Goal: Task Accomplishment & Management: Use online tool/utility

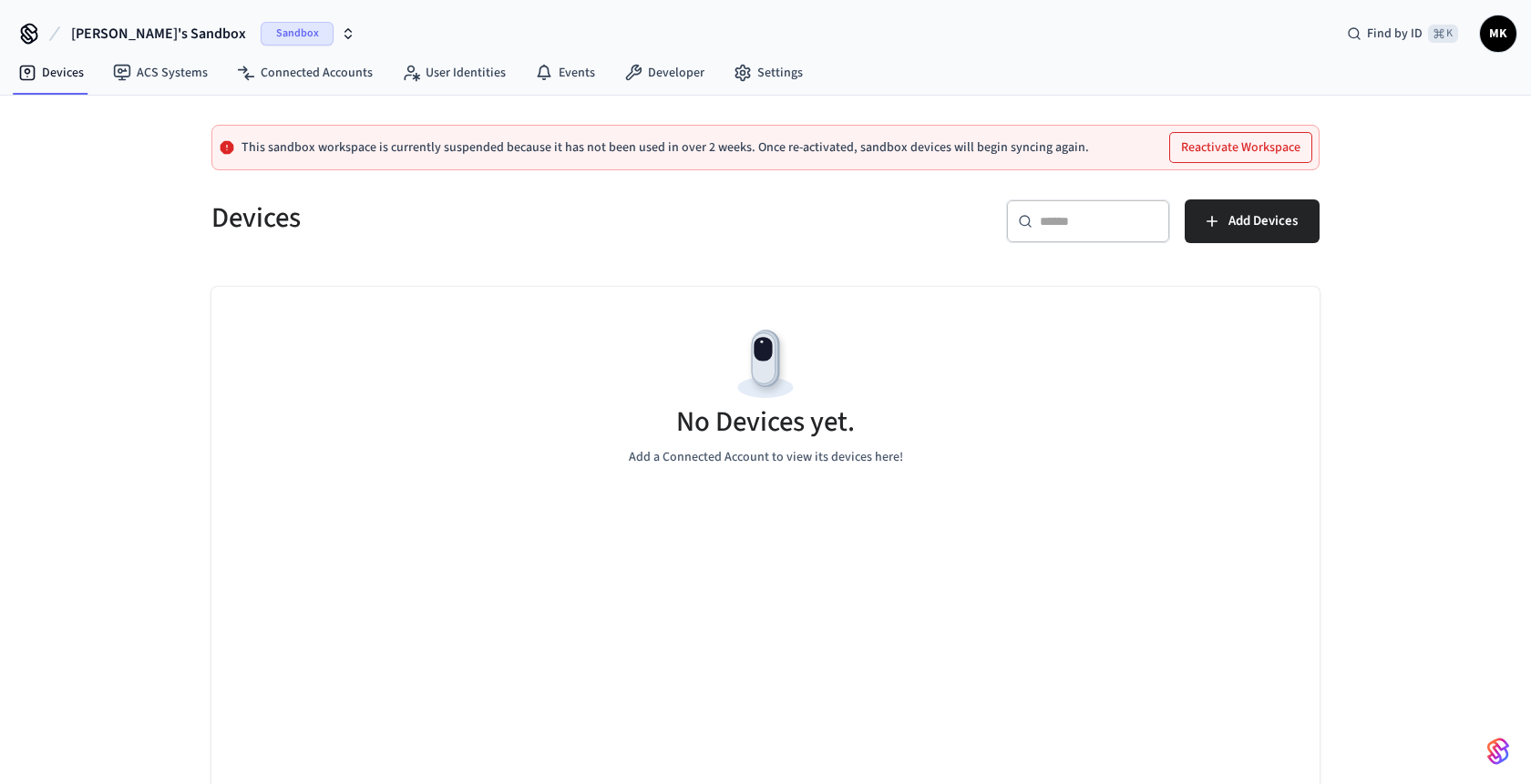
click at [1196, 149] on button "Reactivate Workspace" at bounding box center [1240, 148] width 141 height 30
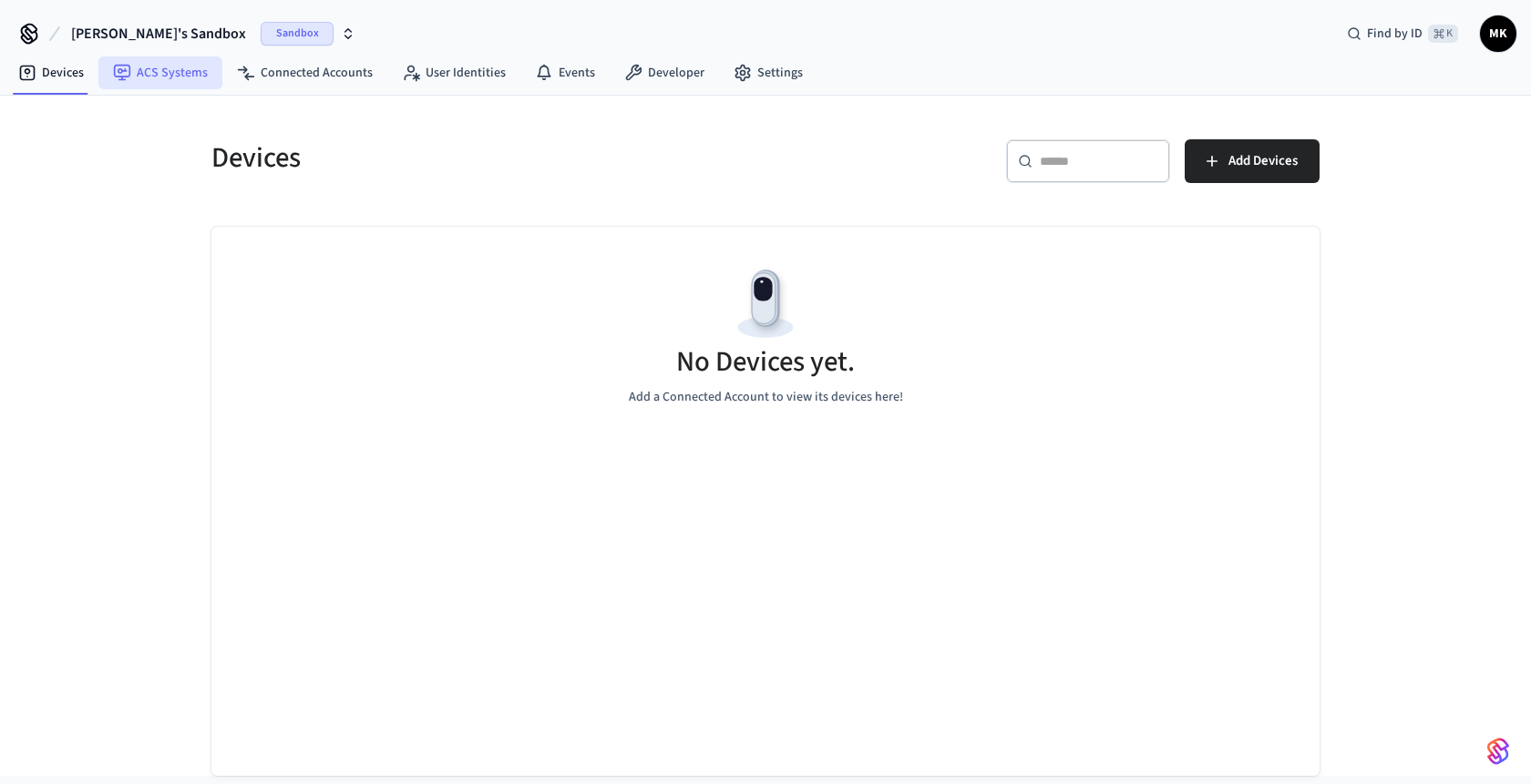
click at [135, 72] on link "ACS Systems" at bounding box center [161, 72] width 124 height 33
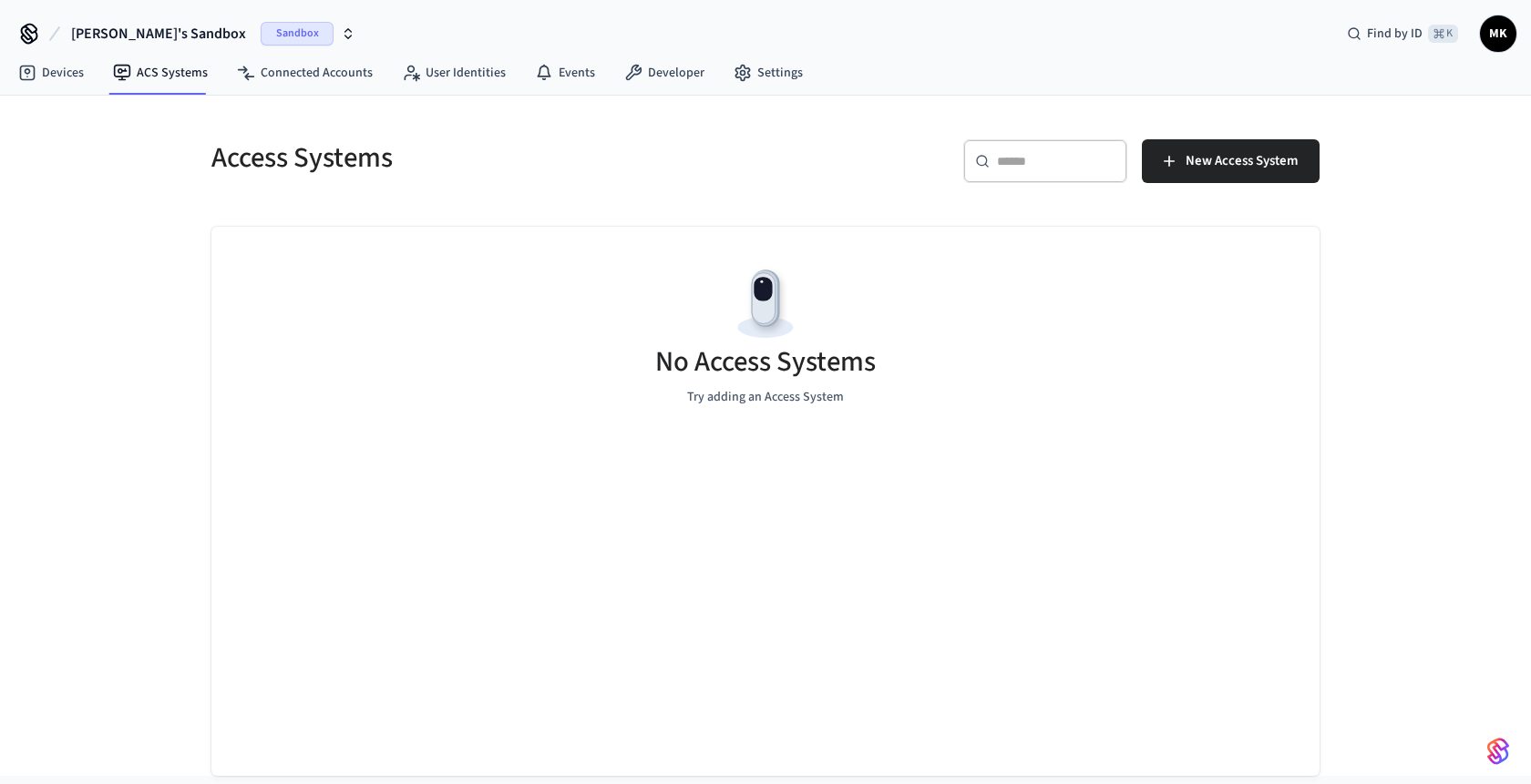
click at [260, 33] on span "Sandbox" at bounding box center [297, 34] width 73 height 24
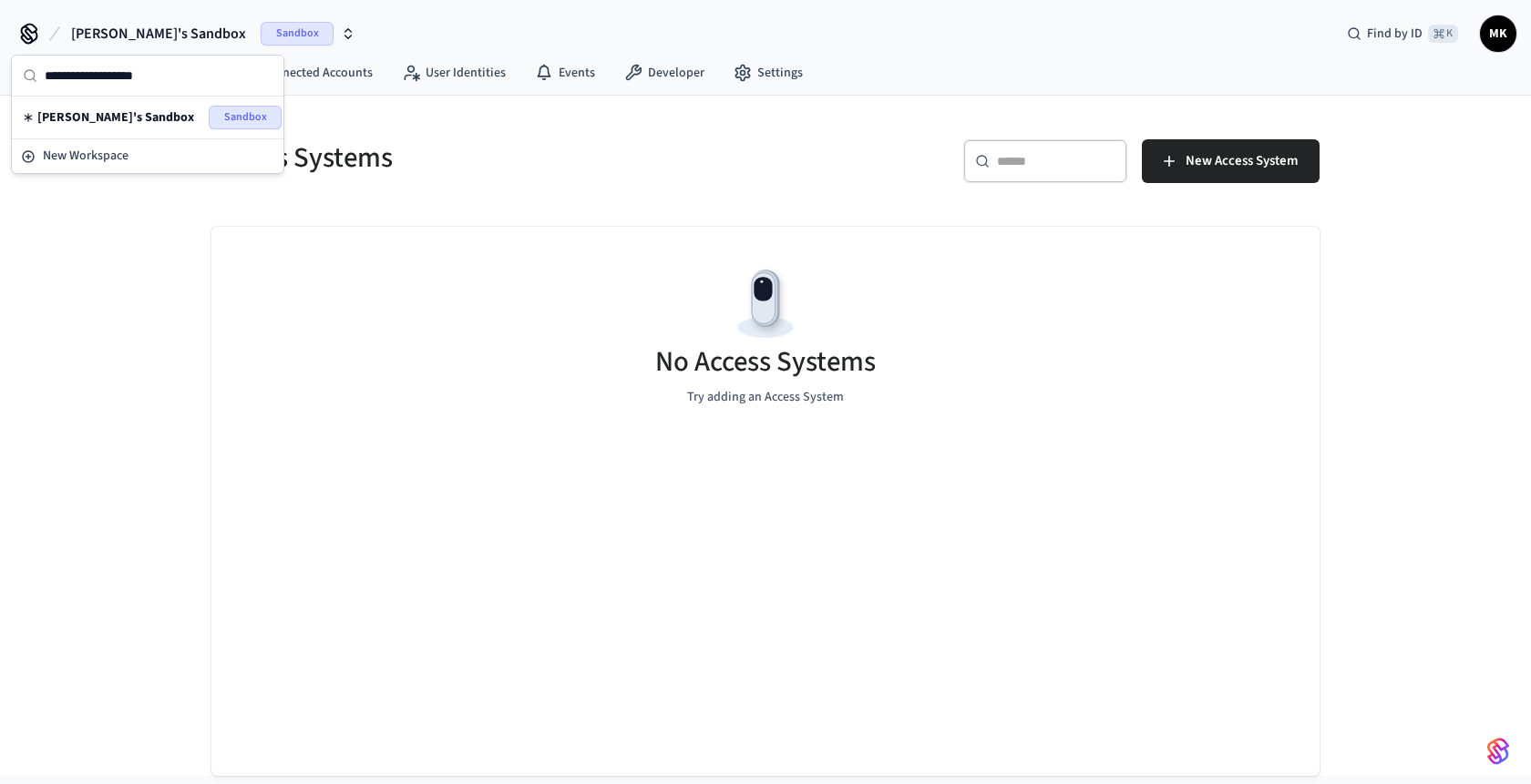
click at [472, 168] on h5 "Access Systems" at bounding box center [482, 158] width 544 height 37
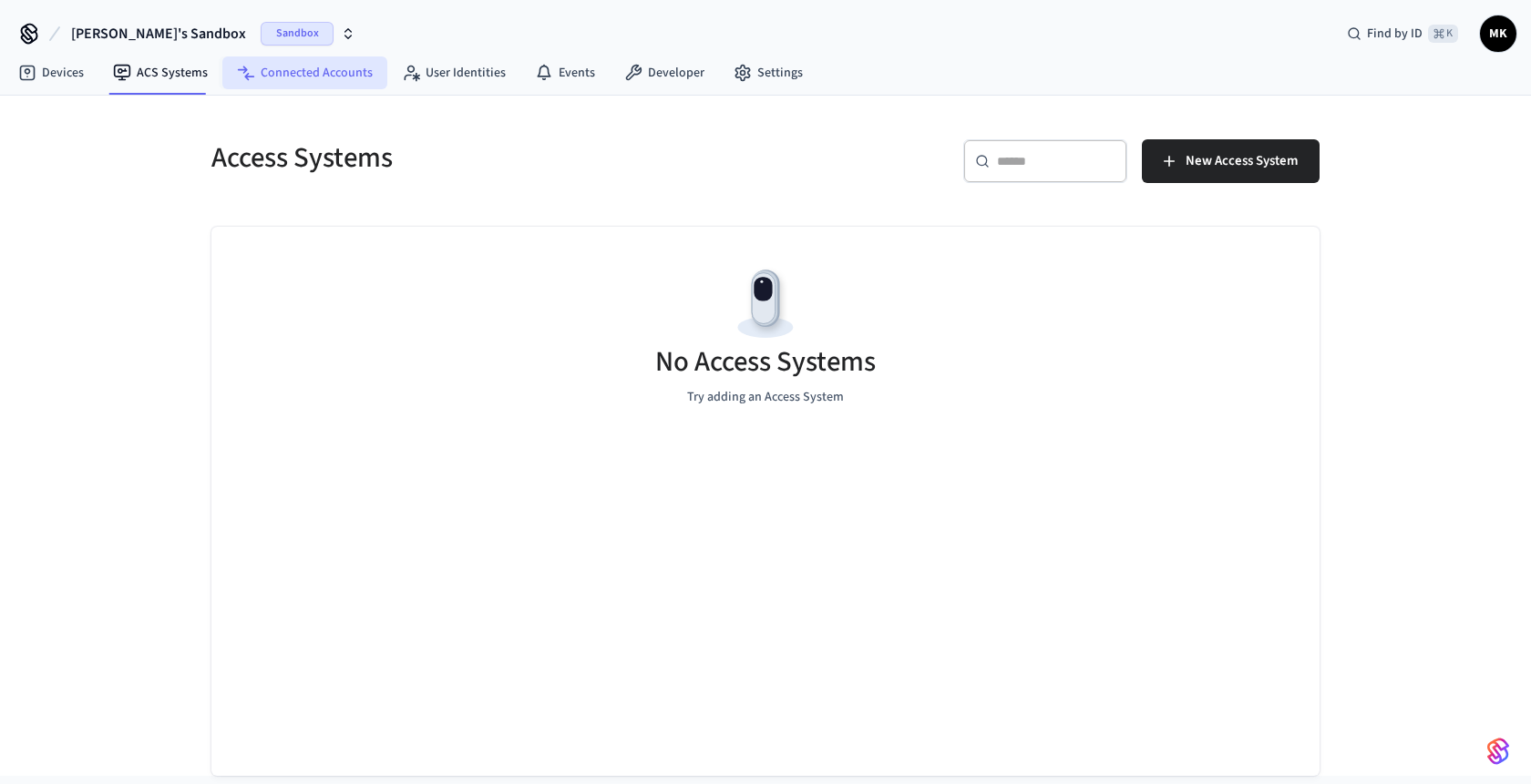
click at [301, 78] on link "Connected Accounts" at bounding box center [304, 72] width 165 height 33
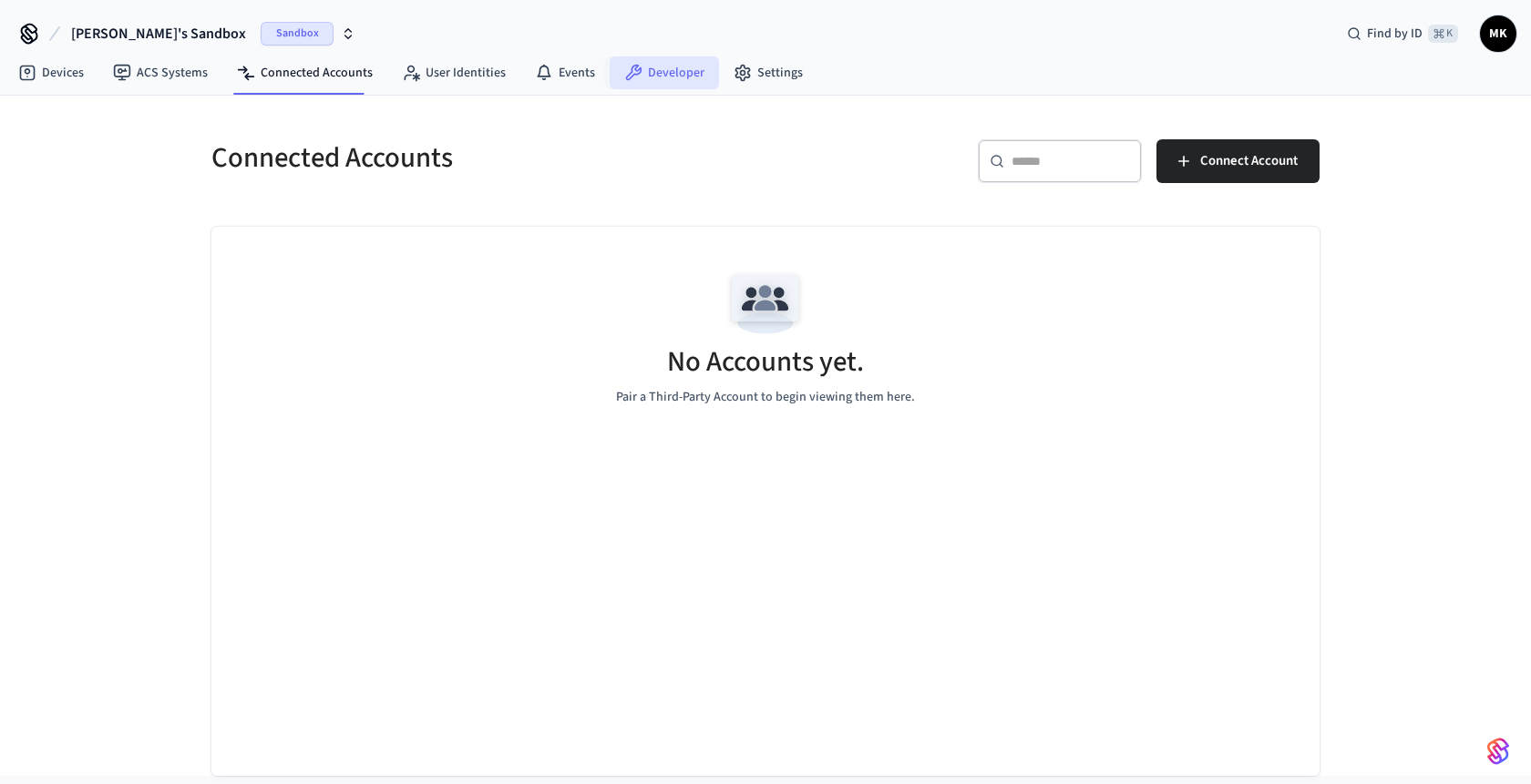
click at [673, 72] on link "Developer" at bounding box center [664, 72] width 109 height 33
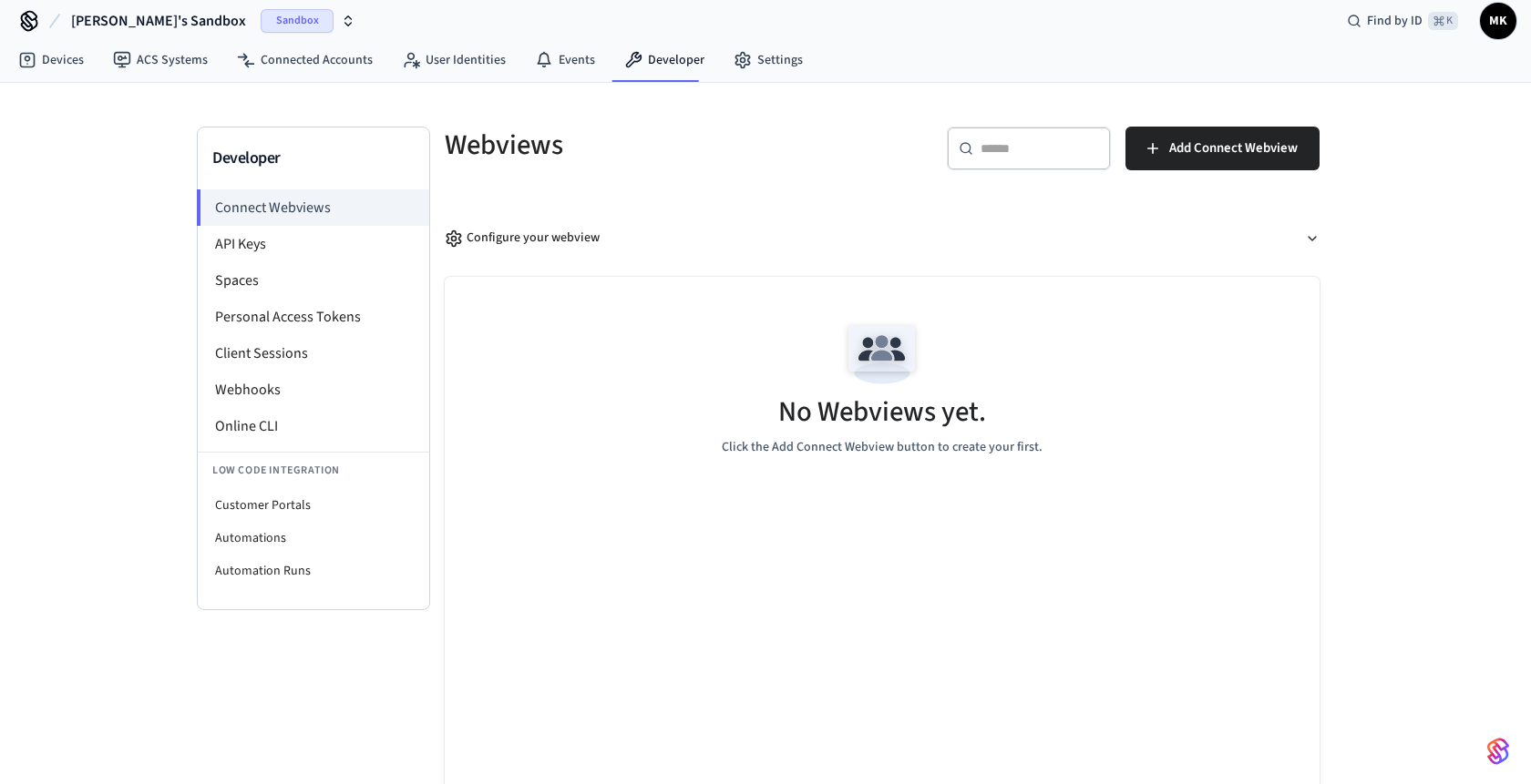
scroll to position [14, 0]
click at [327, 246] on li "API Keys" at bounding box center [313, 243] width 232 height 36
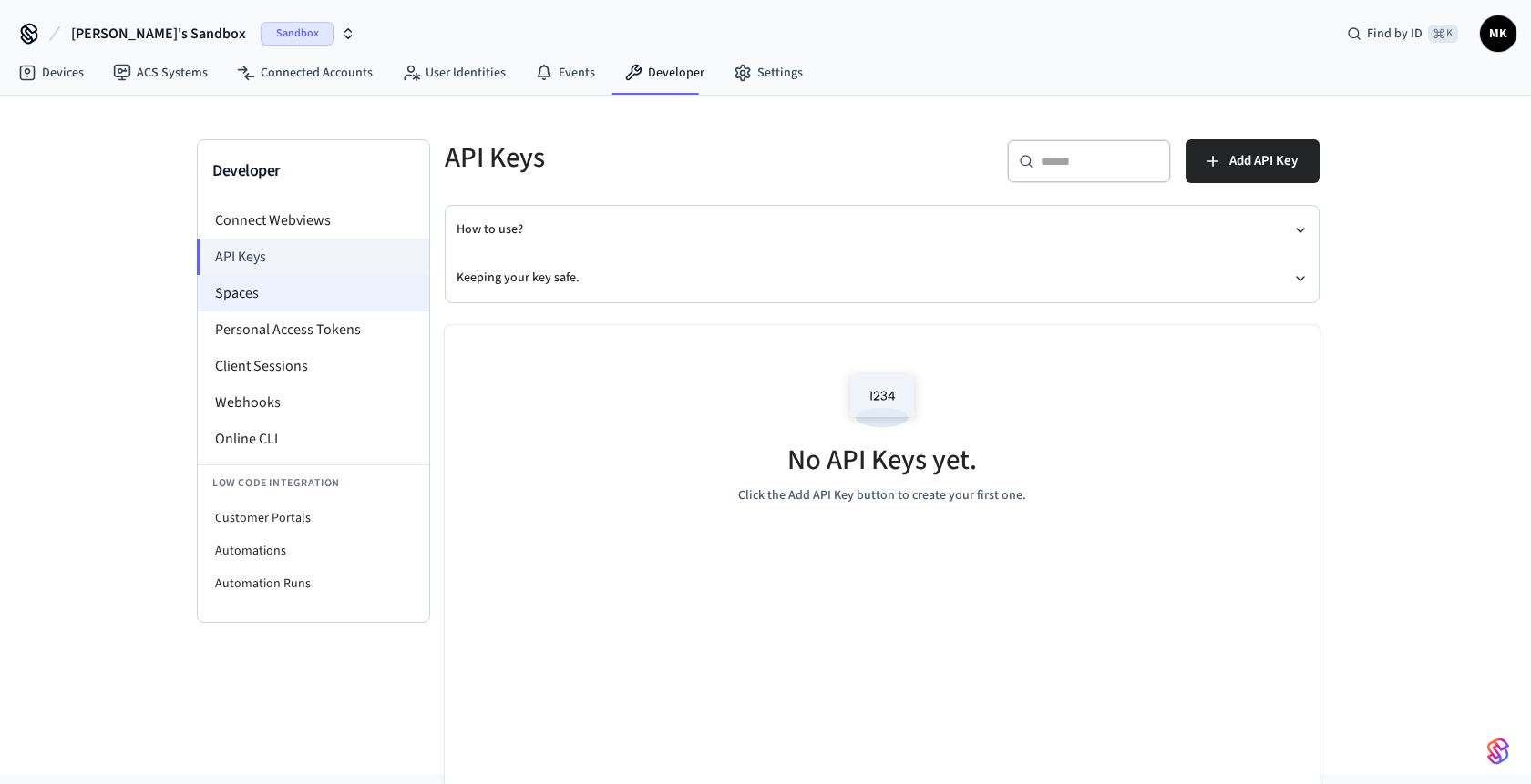
click at [311, 296] on li "Spaces" at bounding box center [313, 293] width 232 height 36
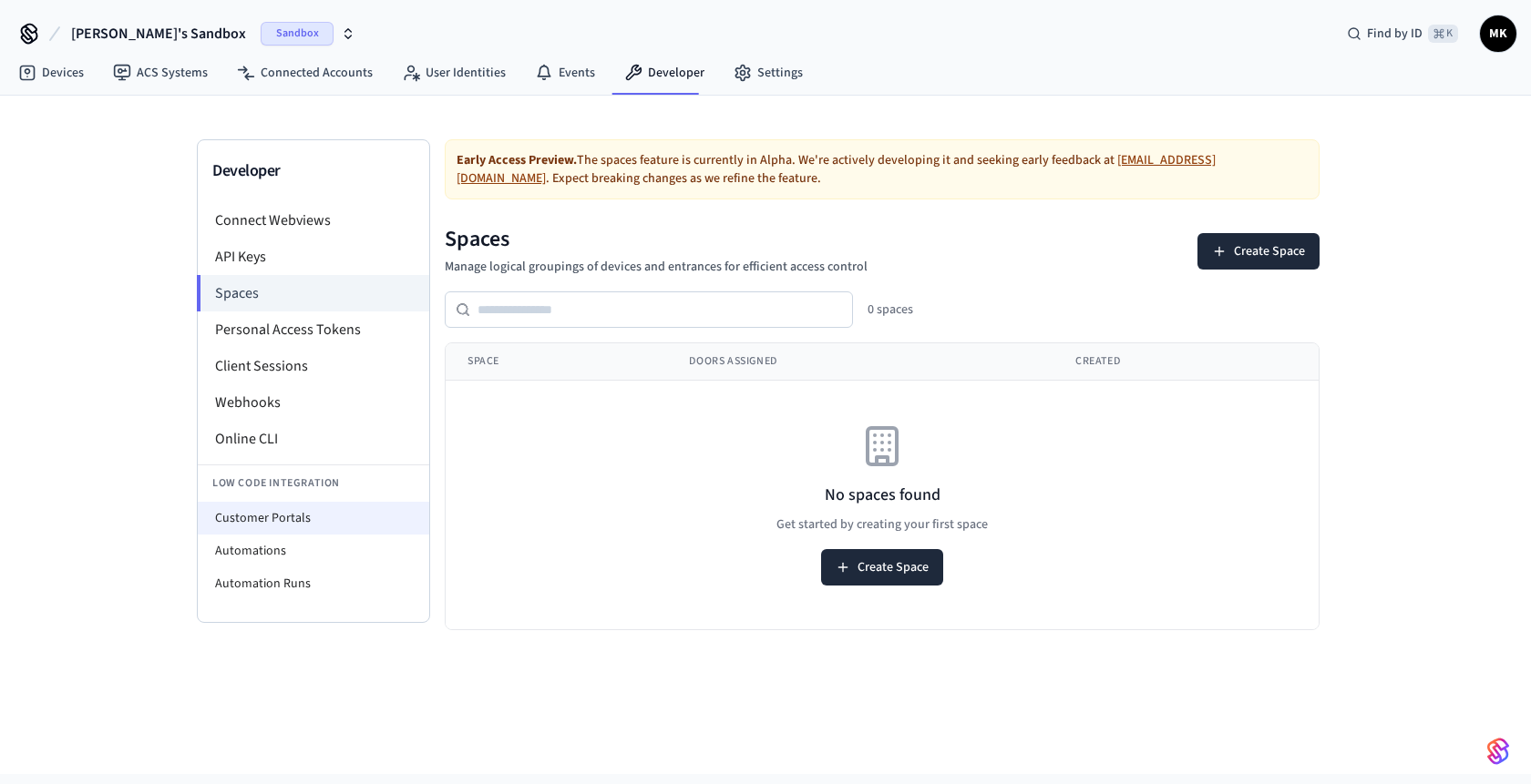
click at [295, 519] on li "Customer Portals" at bounding box center [313, 518] width 232 height 33
select select "**********"
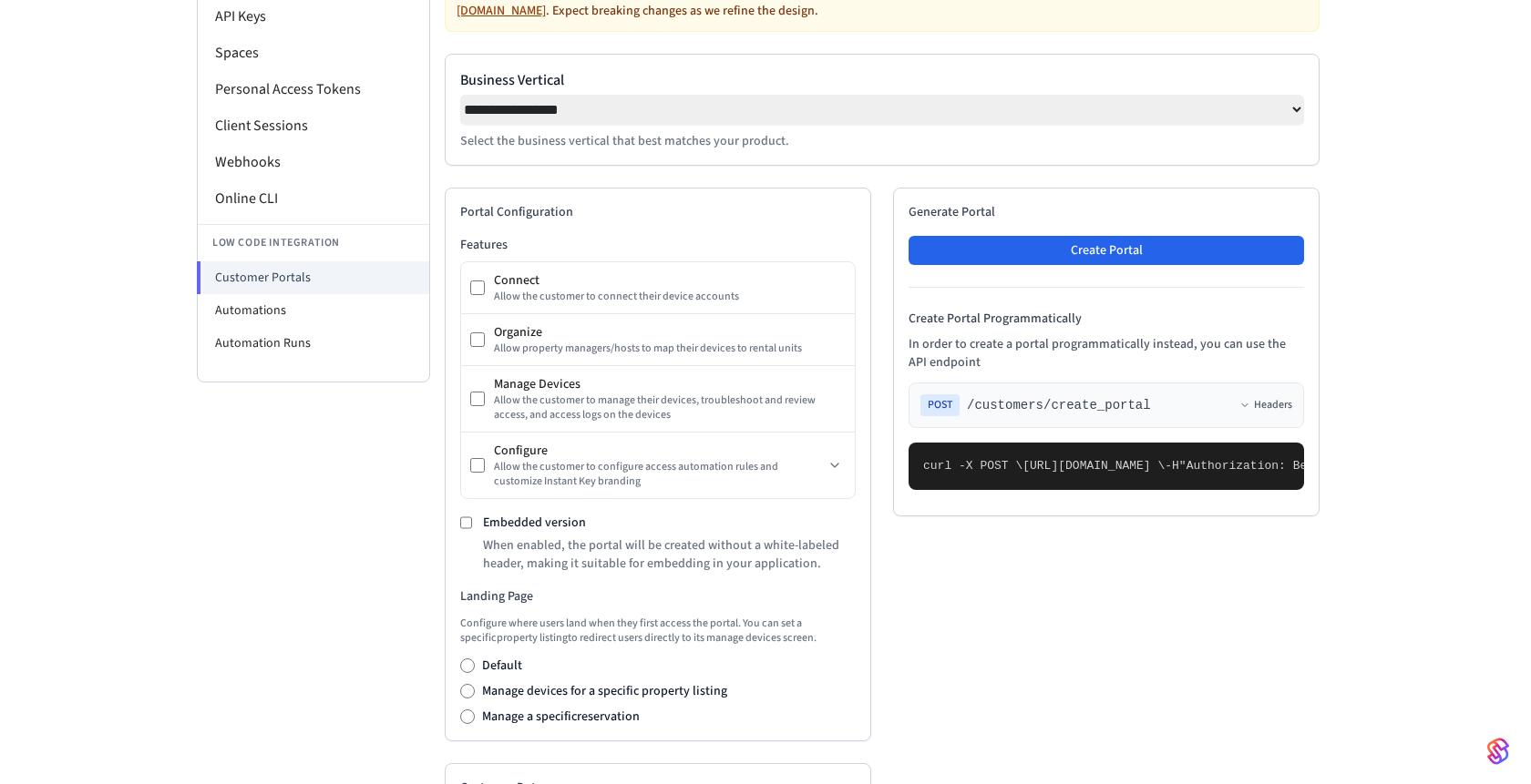
scroll to position [239, 0]
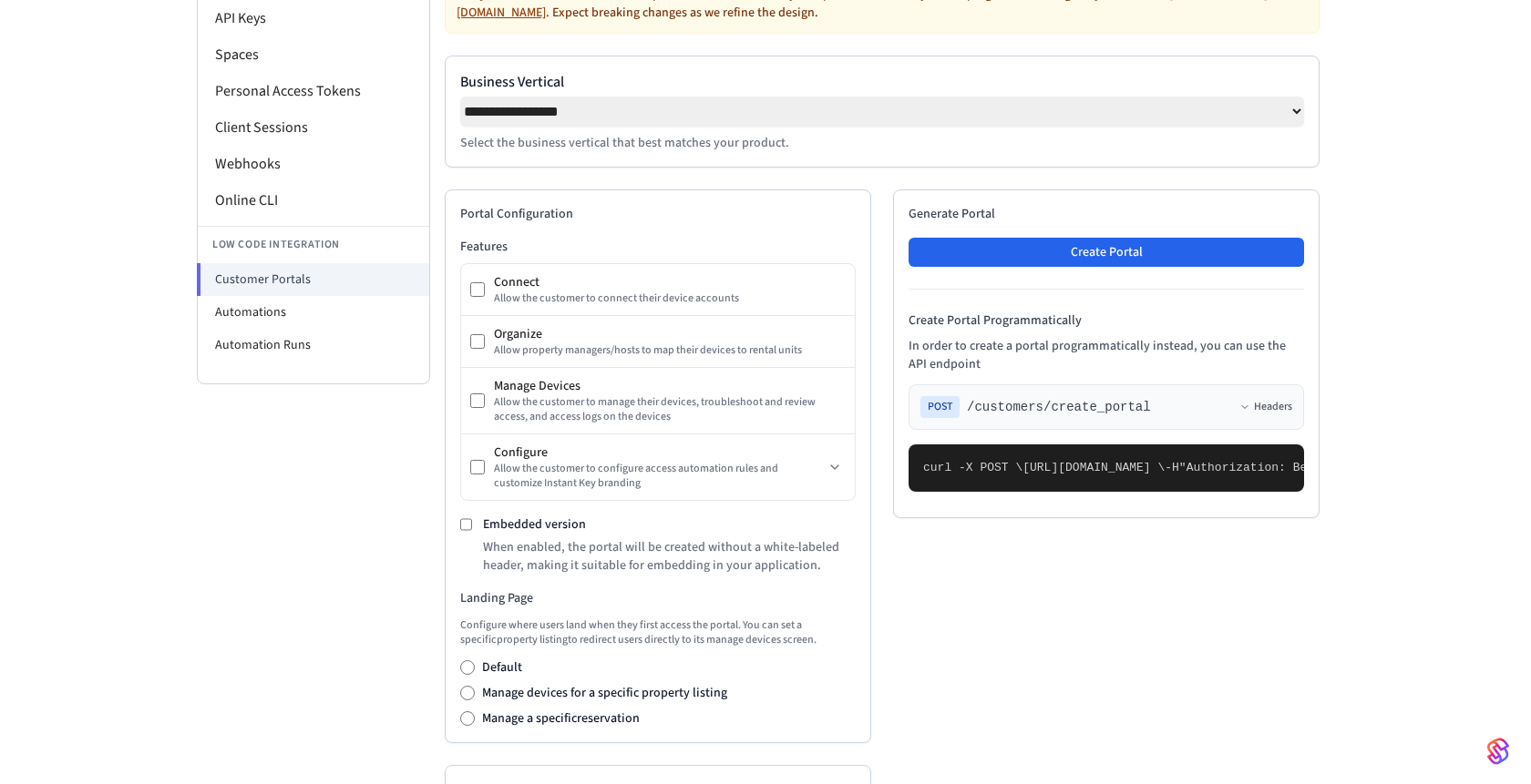
click at [1175, 116] on select "**********" at bounding box center [881, 111] width 843 height 30
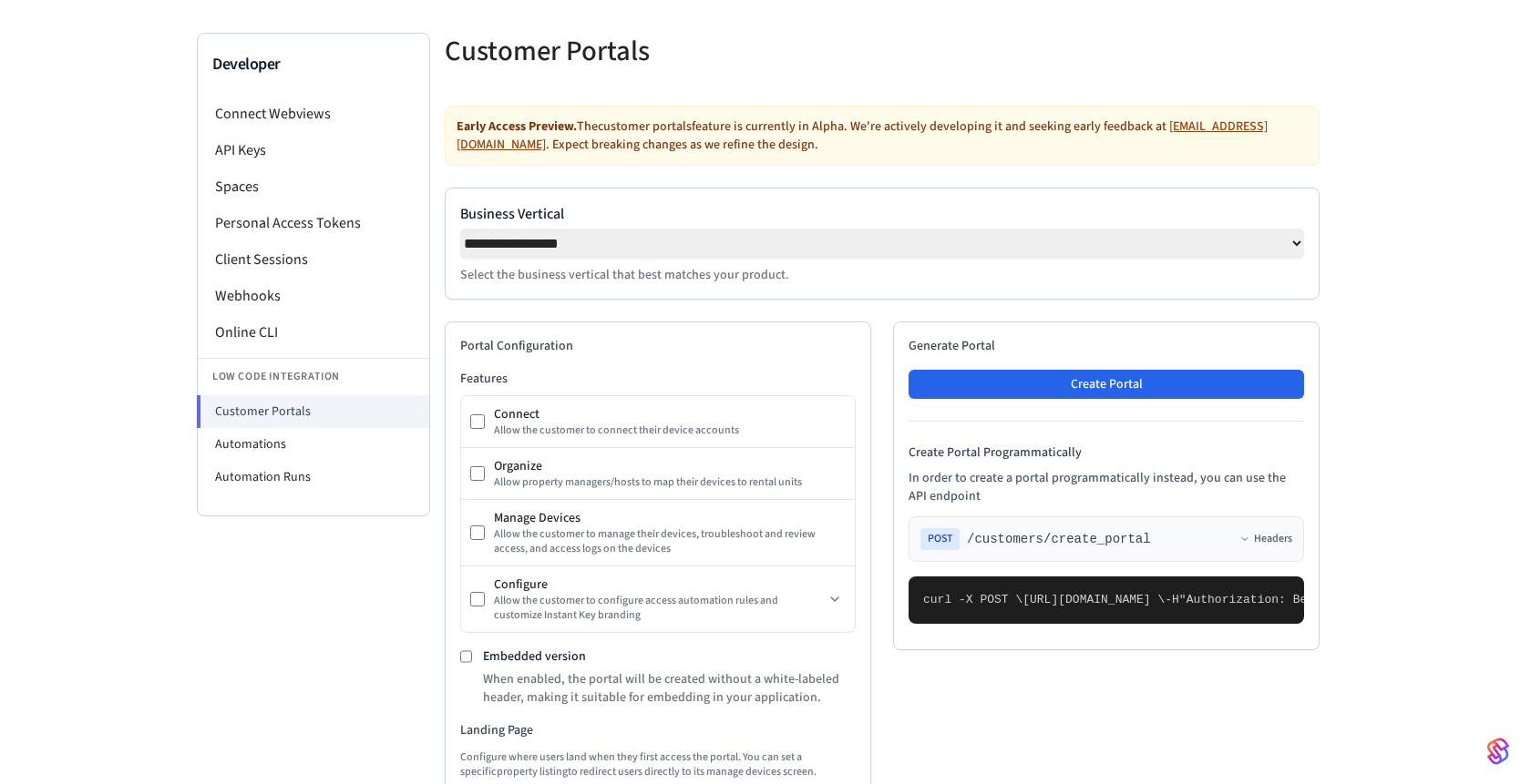
scroll to position [84, 0]
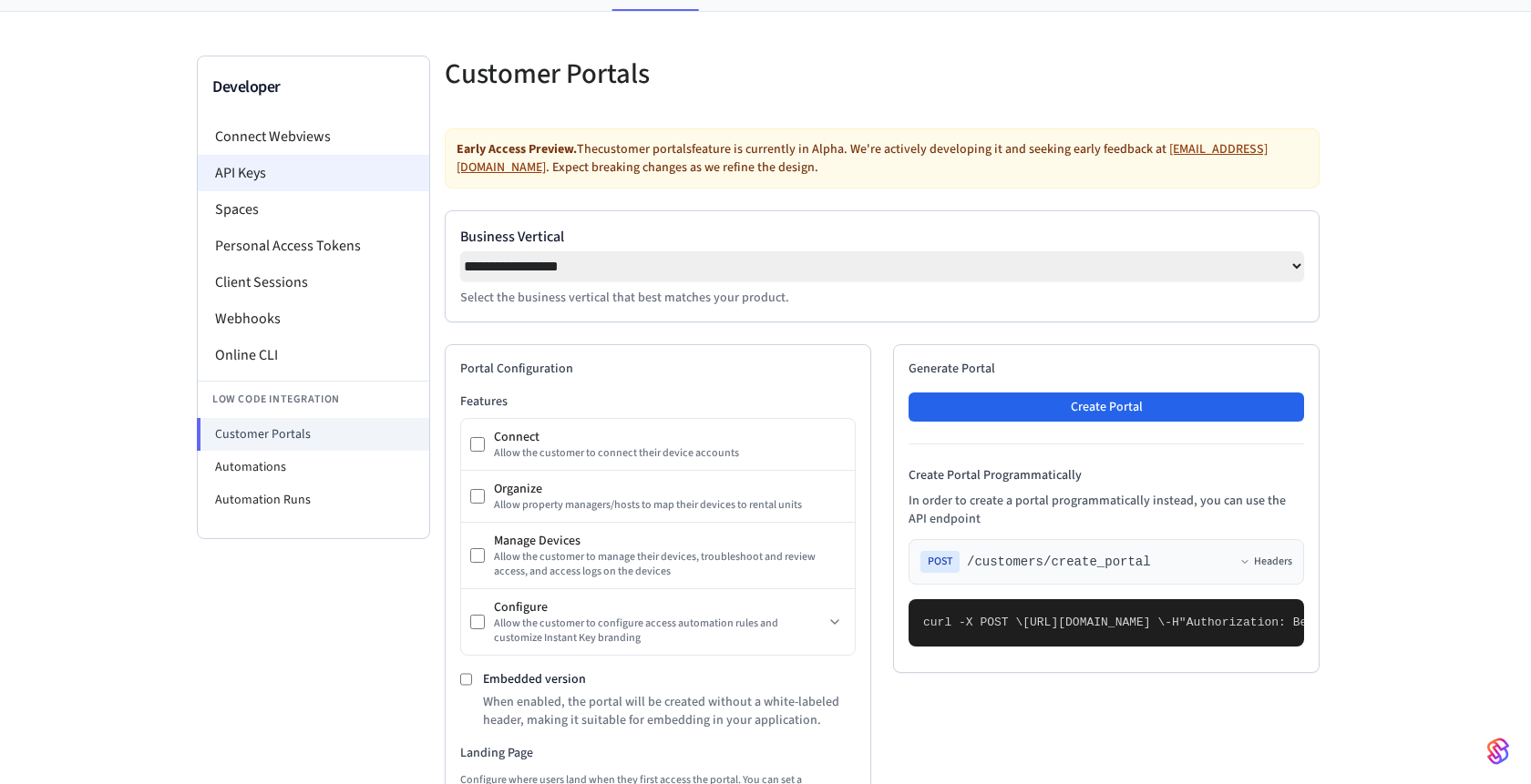
click at [305, 174] on li "API Keys" at bounding box center [313, 173] width 232 height 36
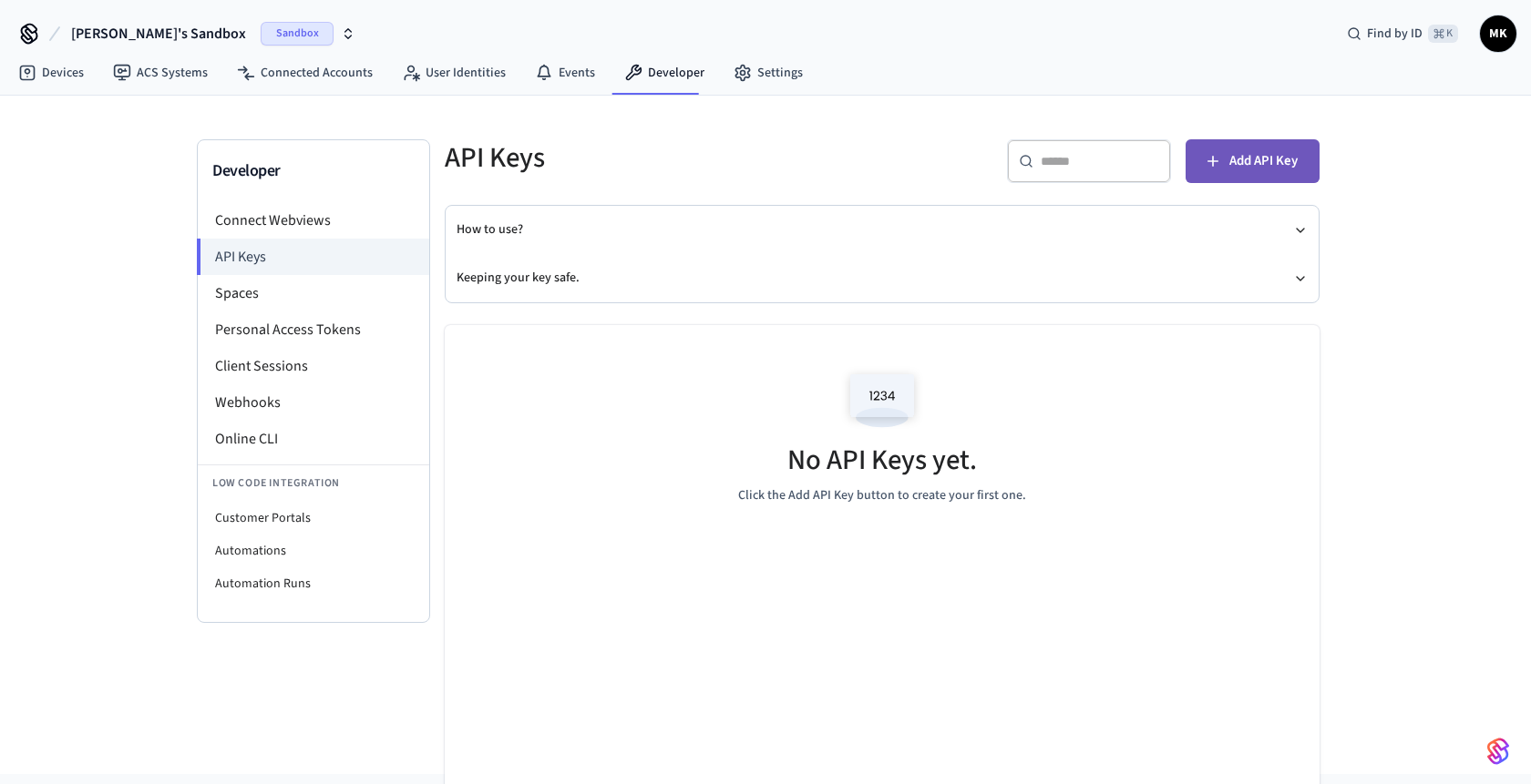
click at [1222, 156] on button "Add API Key" at bounding box center [1253, 161] width 134 height 43
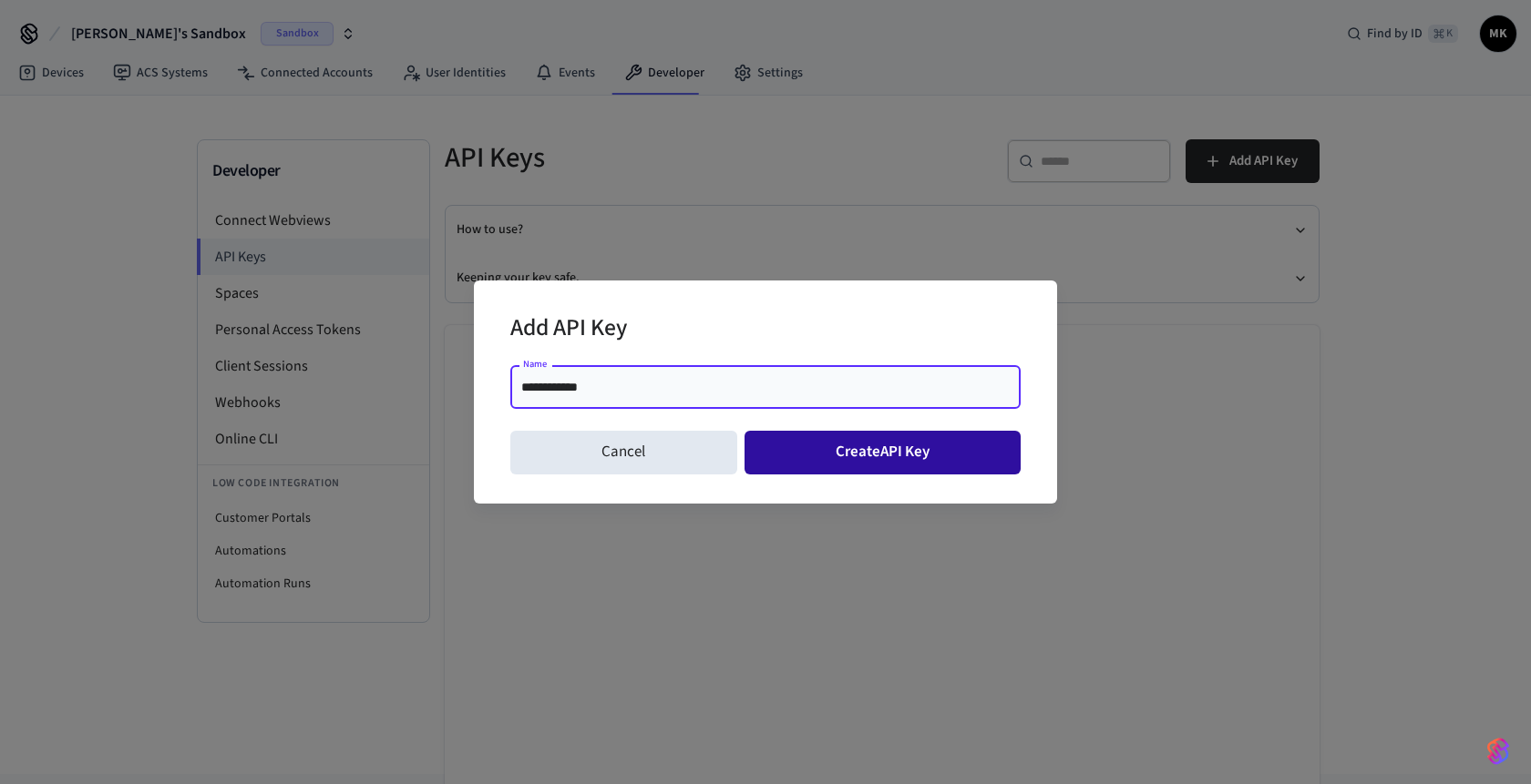
type input "**********"
click at [874, 453] on button "Create API Key" at bounding box center [883, 453] width 277 height 43
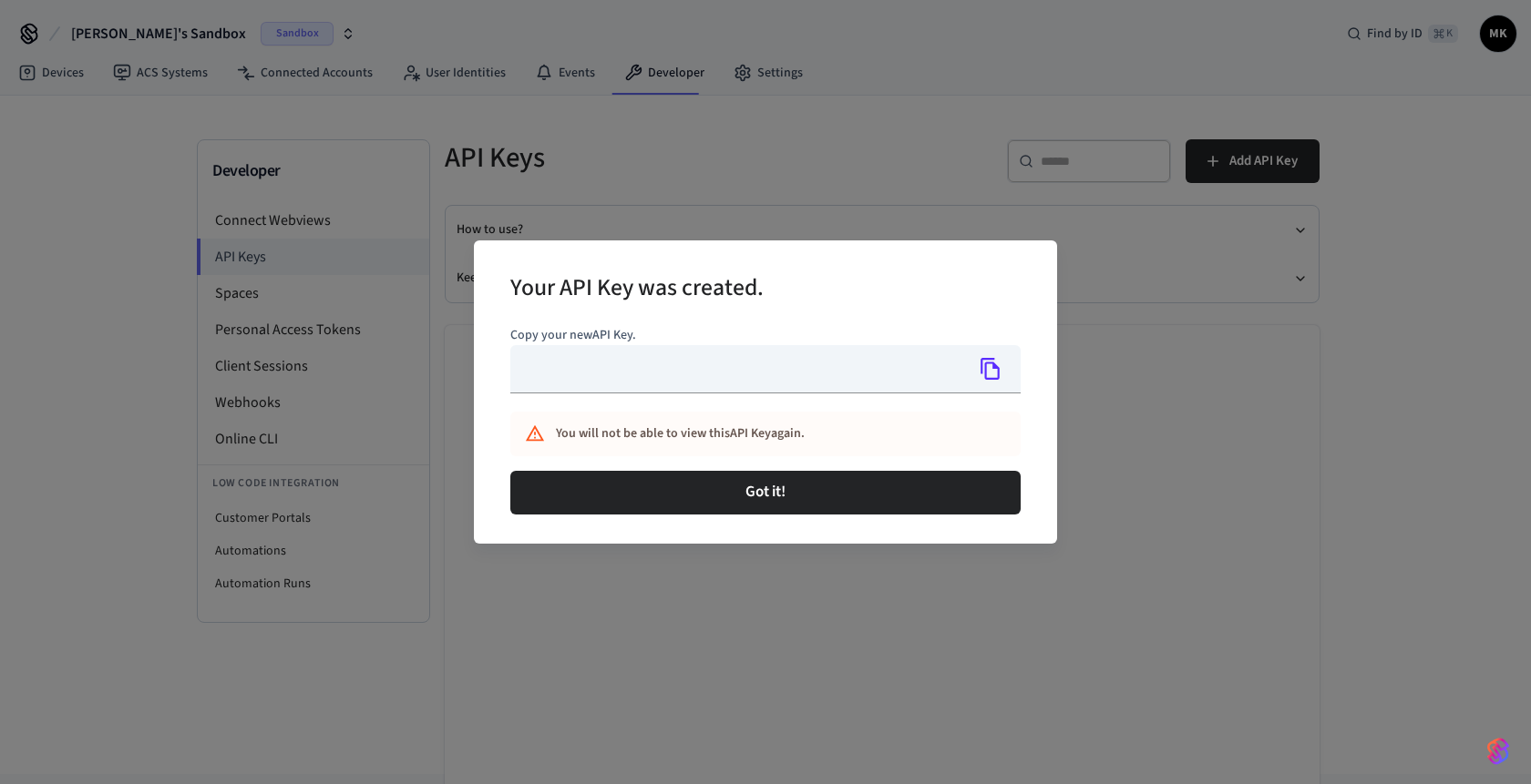
type input "**********"
click at [989, 373] on icon "Copy" at bounding box center [990, 369] width 24 height 24
click at [985, 377] on icon "Copy" at bounding box center [990, 369] width 24 height 24
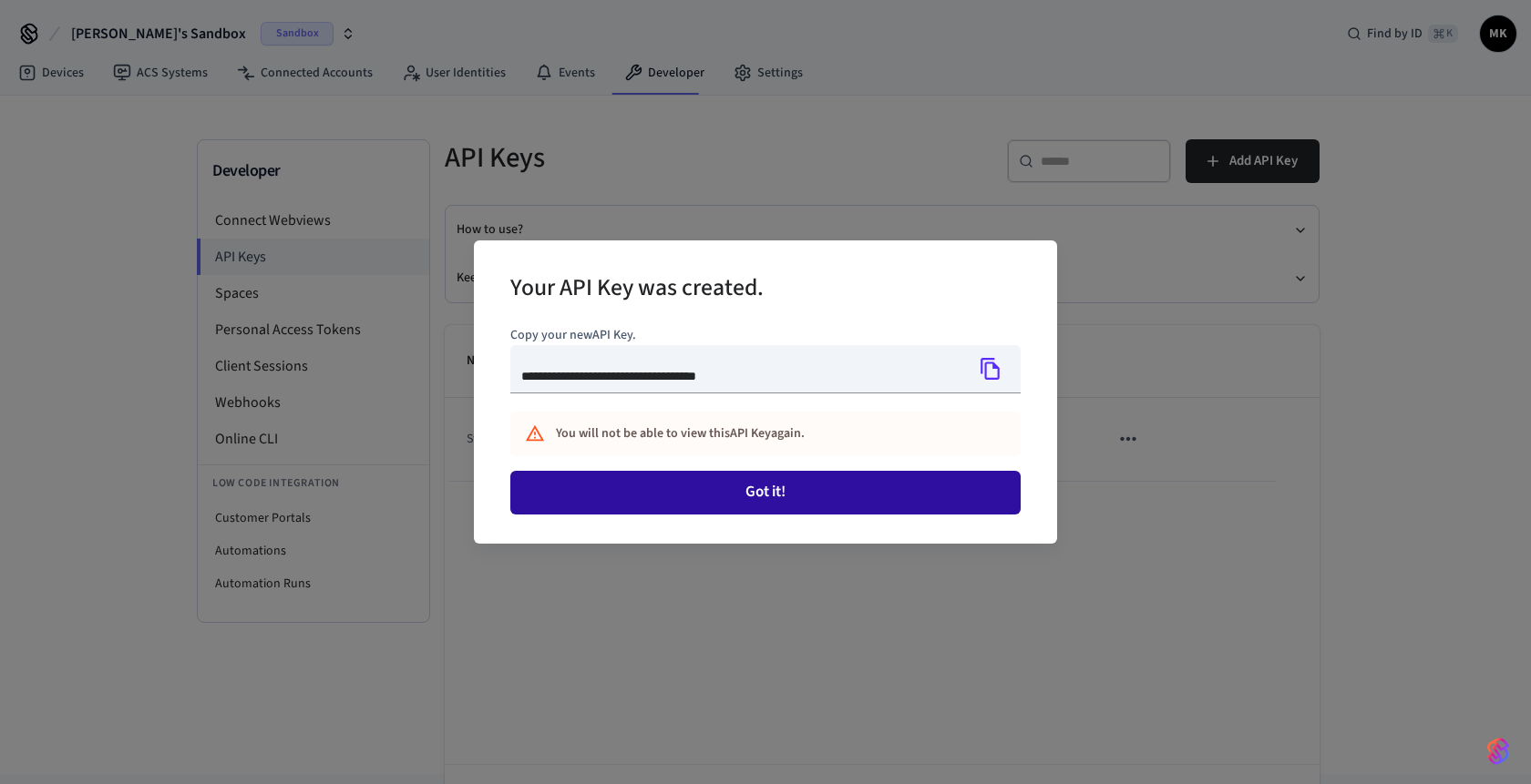
click at [840, 484] on button "Got it!" at bounding box center [765, 493] width 510 height 43
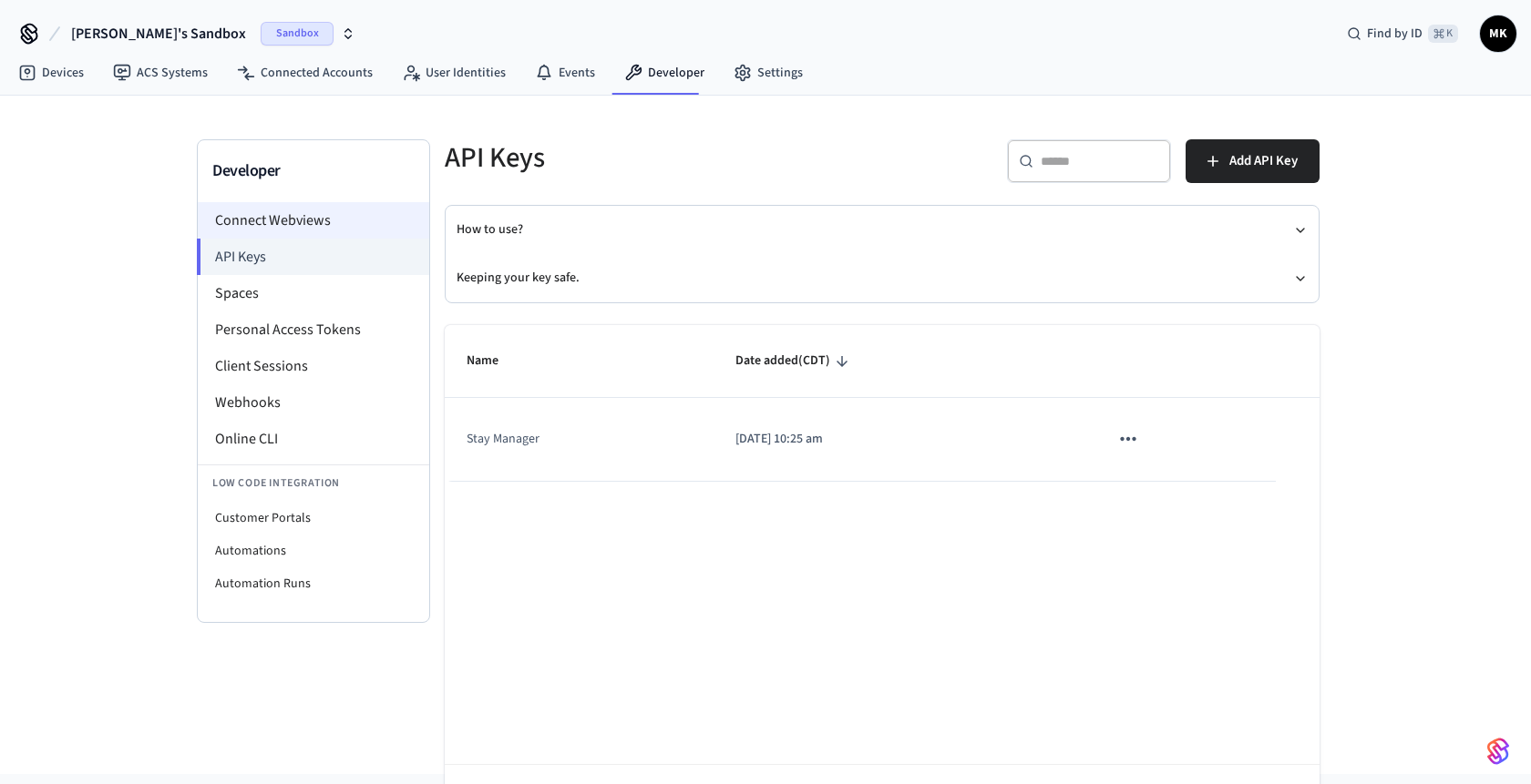
click at [269, 210] on li "Connect Webviews" at bounding box center [313, 220] width 232 height 36
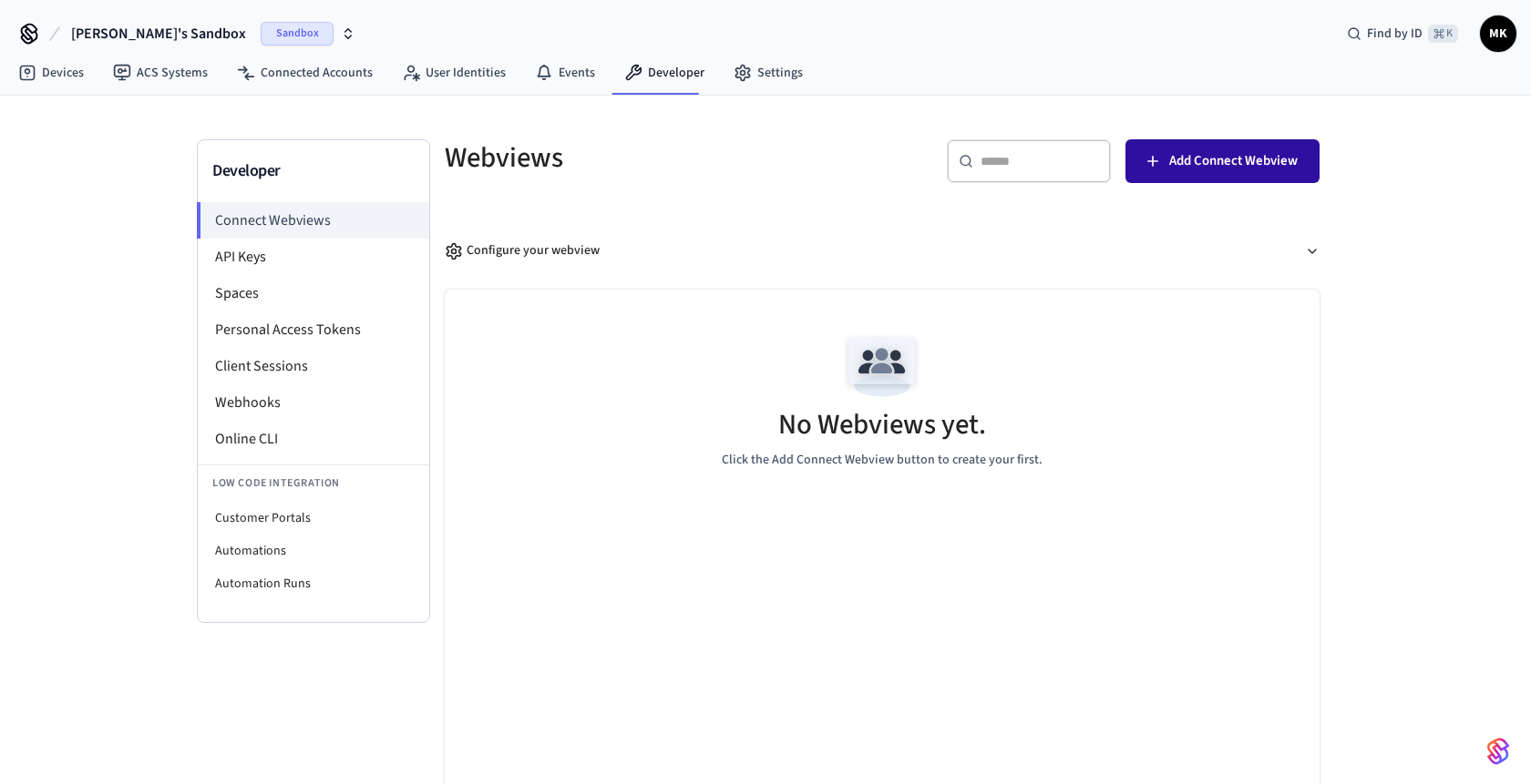
click at [1181, 159] on span "Add Connect Webview" at bounding box center [1233, 161] width 128 height 24
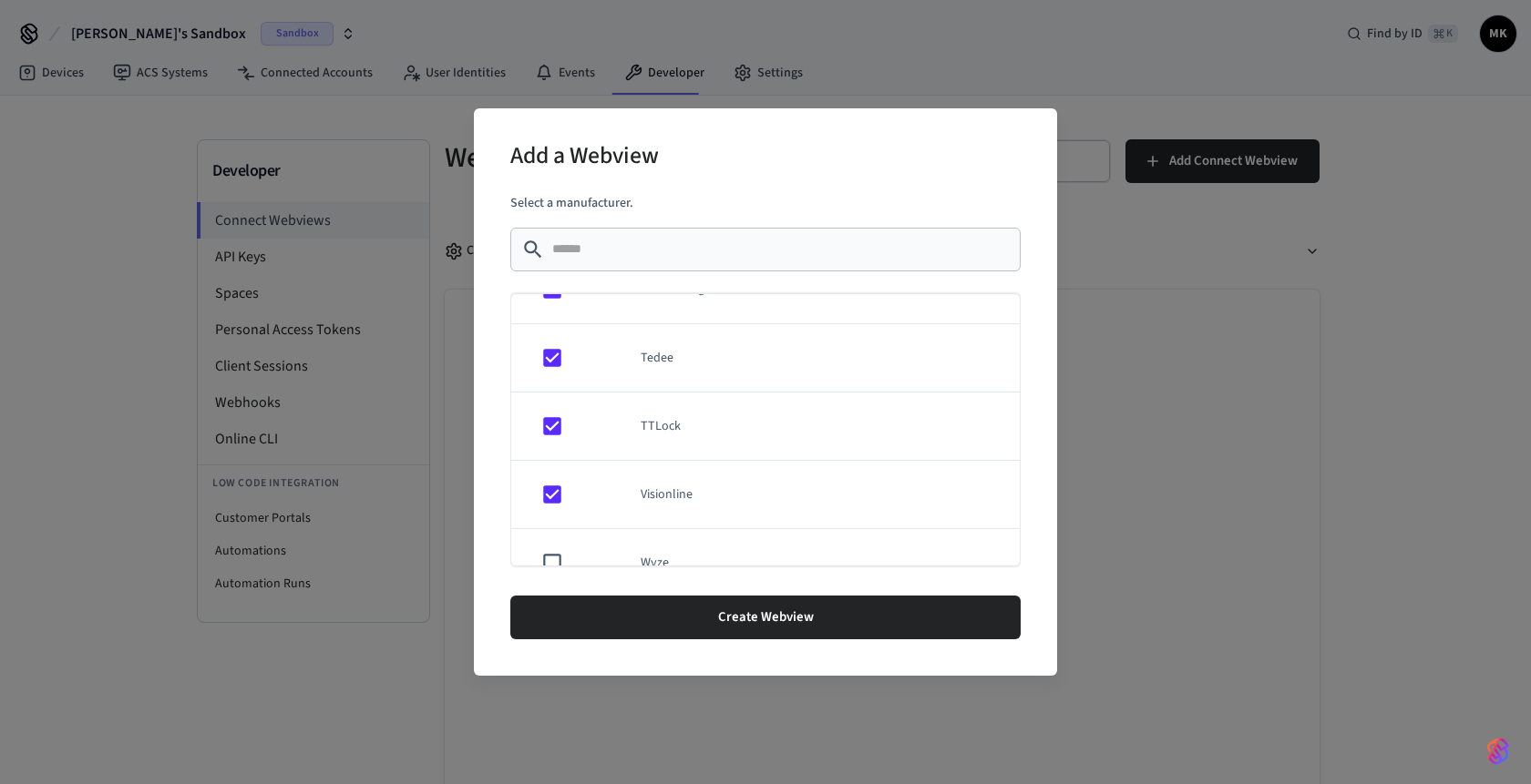
scroll to position [1576, 0]
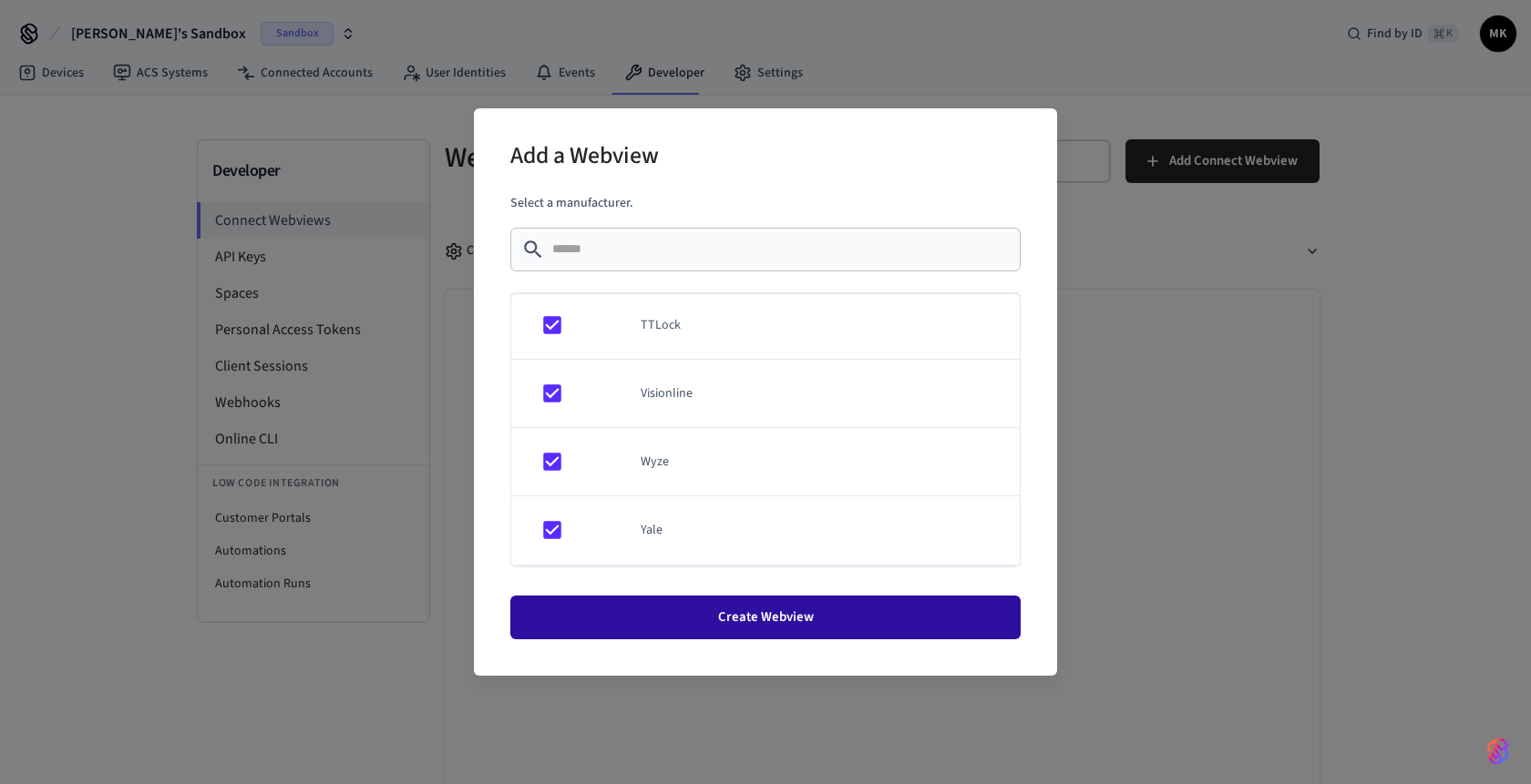
click at [709, 614] on button "Create Webview" at bounding box center [765, 617] width 510 height 43
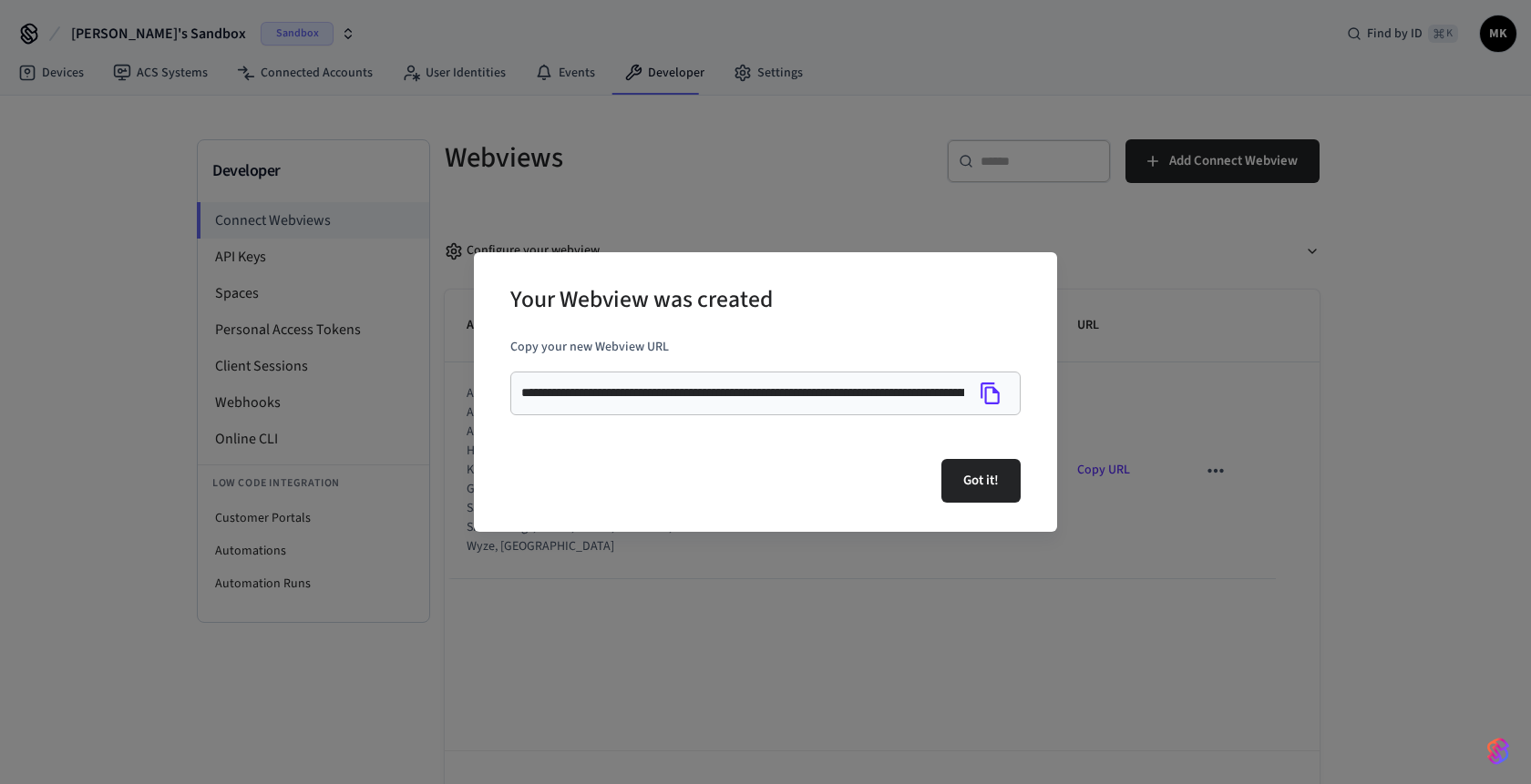
click at [994, 391] on icon "Copy" at bounding box center [989, 393] width 19 height 22
click at [990, 393] on icon "Copy" at bounding box center [990, 393] width 24 height 24
click at [981, 479] on button "Got it!" at bounding box center [981, 481] width 79 height 43
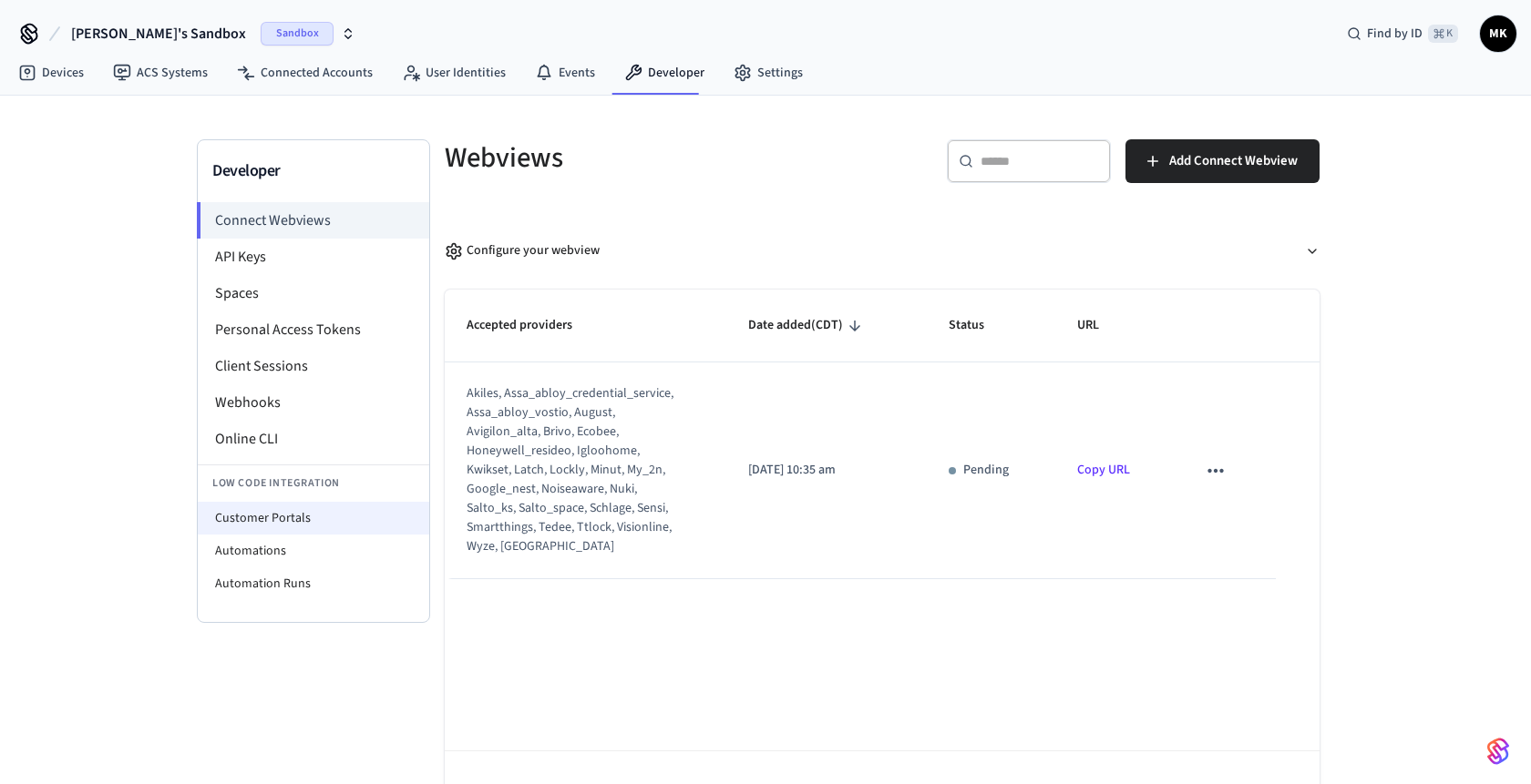
click at [301, 520] on li "Customer Portals" at bounding box center [313, 518] width 232 height 33
select select "**********"
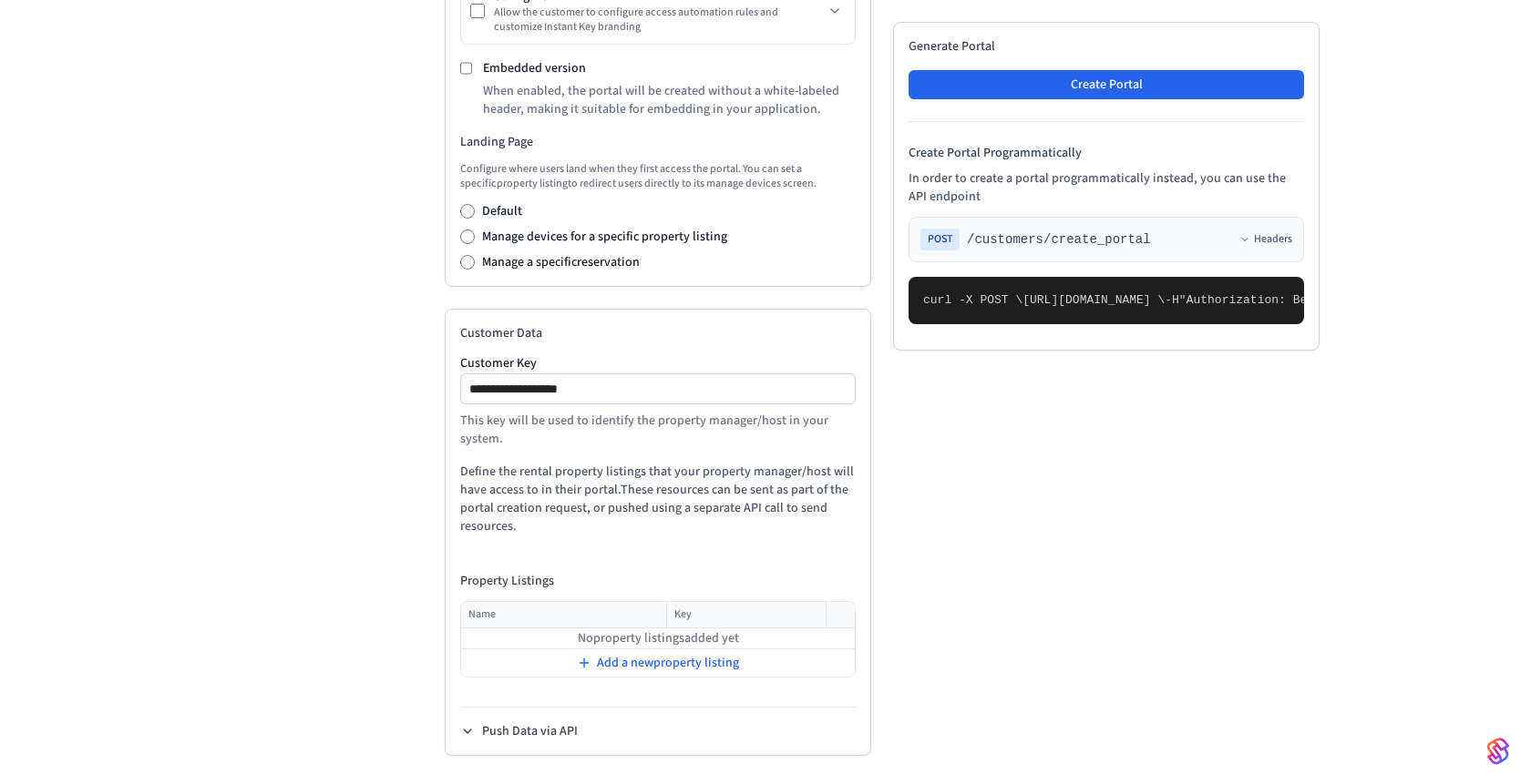
scroll to position [703, 0]
click at [631, 392] on input "**********" at bounding box center [658, 388] width 394 height 22
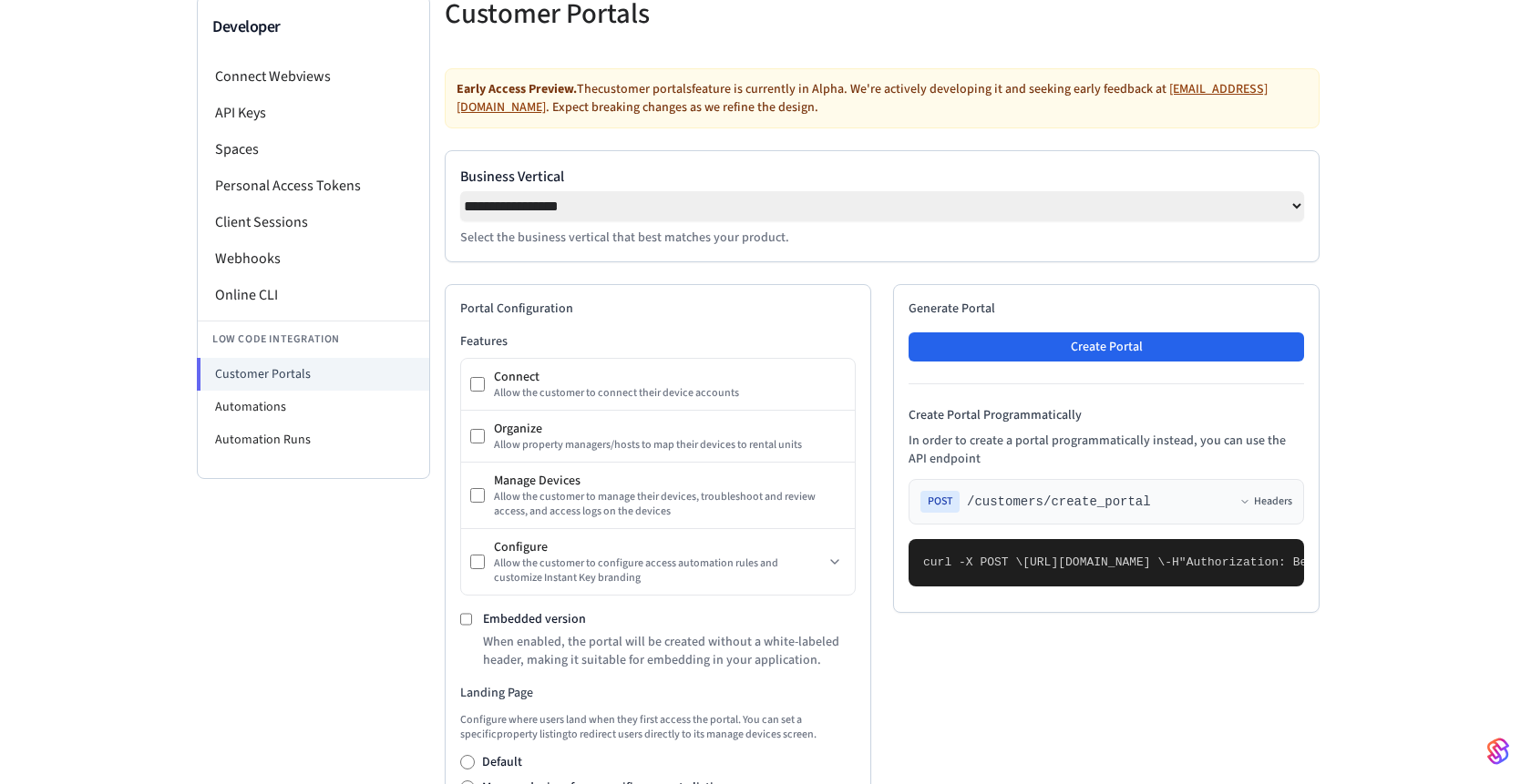
scroll to position [113, 0]
